Goal: Information Seeking & Learning: Check status

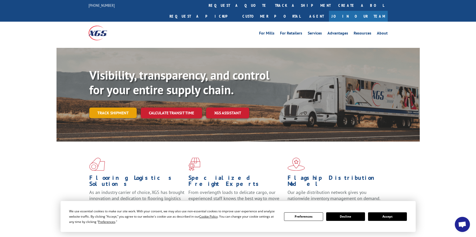
click at [120, 108] on link "Track shipment" at bounding box center [112, 113] width 47 height 11
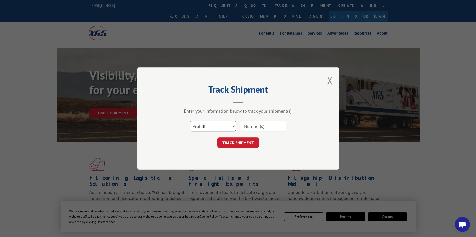
click at [234, 129] on select "Select category... Probill BOL PO" at bounding box center [213, 126] width 46 height 11
select select "bol"
click at [190, 121] on select "Select category... Probill BOL PO" at bounding box center [213, 126] width 46 height 11
click at [257, 129] on input at bounding box center [263, 126] width 46 height 11
paste input "7065802"
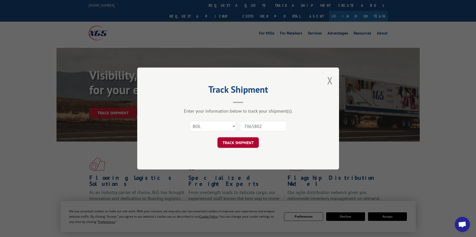
type input "7065802"
click at [250, 141] on button "TRACK SHIPMENT" at bounding box center [237, 143] width 41 height 11
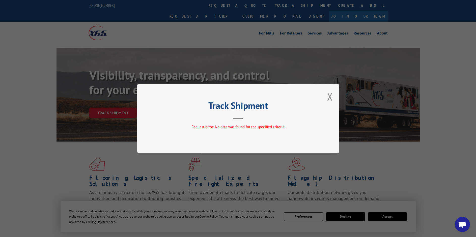
click at [374, 216] on div "Track Shipment Request error: No data was found for the specified criteria." at bounding box center [238, 118] width 476 height 237
click at [379, 215] on div "Track Shipment Request error: No data was found for the specified criteria." at bounding box center [238, 118] width 476 height 237
click at [385, 216] on div "Track Shipment Request error: No data was found for the specified criteria." at bounding box center [238, 118] width 476 height 237
click at [311, 216] on div "Track Shipment Request error: No data was found for the specified criteria." at bounding box center [238, 118] width 476 height 237
click at [329, 97] on button "Close modal" at bounding box center [330, 96] width 6 height 13
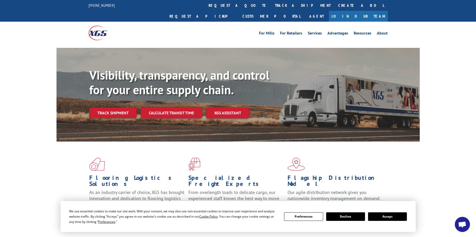
click at [300, 217] on button "Preferences" at bounding box center [303, 217] width 39 height 9
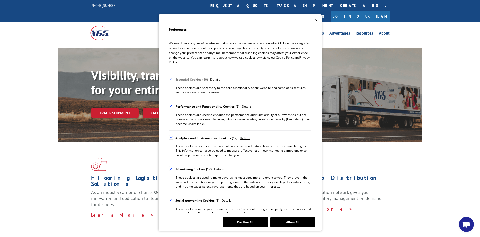
click at [171, 138] on div "Cookie Consent Preferences" at bounding box center [171, 137] width 5 height 5
click at [0, 0] on input "Analytics and Customization Cookies 12" at bounding box center [0, 0] width 0 height 0
click at [171, 169] on div "Cookie Consent Preferences" at bounding box center [171, 169] width 5 height 5
click at [0, 0] on input "Advertising Cookies 12" at bounding box center [0, 0] width 0 height 0
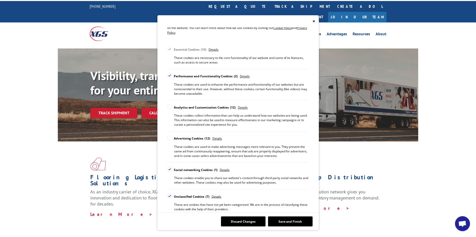
scroll to position [34, 0]
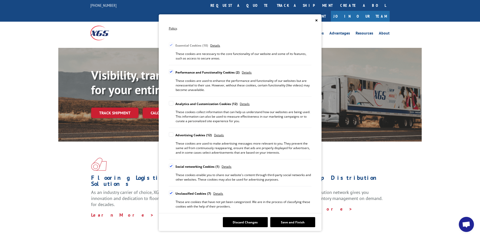
drag, startPoint x: 172, startPoint y: 167, endPoint x: 172, endPoint y: 171, distance: 4.8
click at [172, 167] on div "Cookie Consent Preferences" at bounding box center [171, 166] width 5 height 5
click at [0, 0] on input "Social networking Cookies 1" at bounding box center [0, 0] width 0 height 0
click at [172, 193] on div "Cookie Consent Preferences" at bounding box center [171, 193] width 5 height 5
click at [0, 0] on input "Unclassified Cookies 7" at bounding box center [0, 0] width 0 height 0
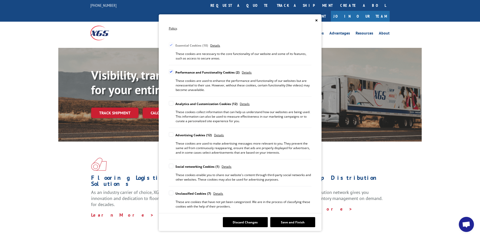
click at [172, 72] on div "Cookie Consent Preferences" at bounding box center [171, 72] width 5 height 5
click at [0, 0] on input "Performance and Functionality Cookies 2" at bounding box center [0, 0] width 0 height 0
click at [286, 222] on button "Save and Finish" at bounding box center [292, 222] width 45 height 10
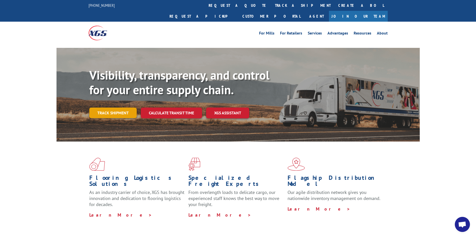
click at [121, 108] on link "Track shipment" at bounding box center [112, 113] width 47 height 11
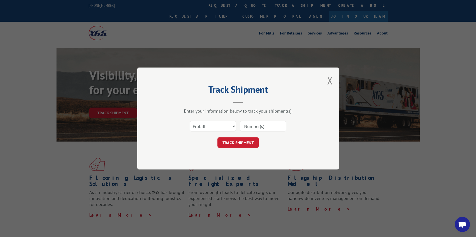
click at [271, 128] on input at bounding box center [263, 126] width 46 height 11
paste input "7065802"
type input "7065802"
click at [235, 125] on select "Select category... Probill BOL PO" at bounding box center [213, 126] width 46 height 11
select select "bol"
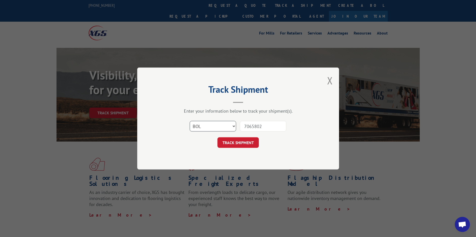
click at [190, 121] on select "Select category... Probill BOL PO" at bounding box center [213, 126] width 46 height 11
click at [228, 140] on button "TRACK SHIPMENT" at bounding box center [237, 143] width 41 height 11
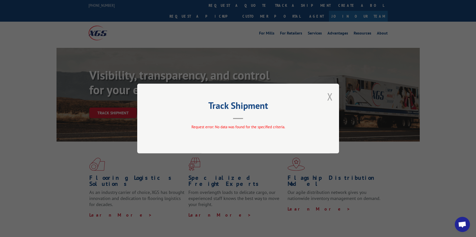
click at [331, 96] on button "Close modal" at bounding box center [330, 96] width 6 height 13
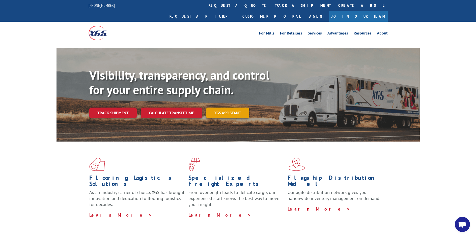
click at [226, 108] on link "XGS ASSISTANT" at bounding box center [227, 113] width 43 height 11
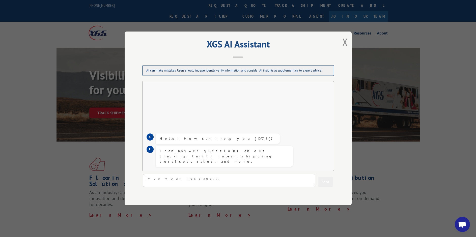
click at [343, 42] on button "Close modal" at bounding box center [345, 41] width 6 height 13
